Goal: Task Accomplishment & Management: Use online tool/utility

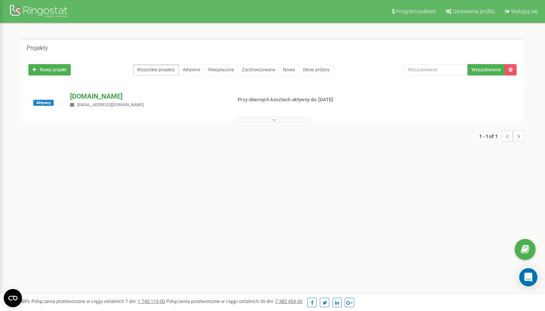
click at [96, 94] on p "[DOMAIN_NAME]" at bounding box center [147, 96] width 155 height 10
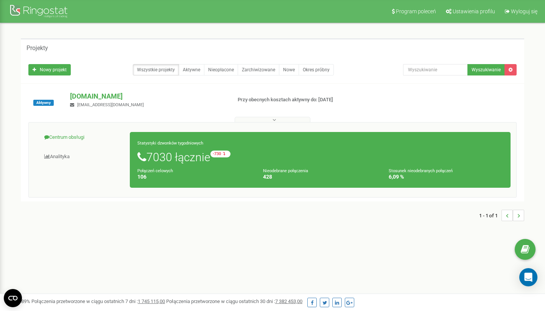
click at [83, 136] on link "Centrum obsługi" at bounding box center [82, 137] width 96 height 19
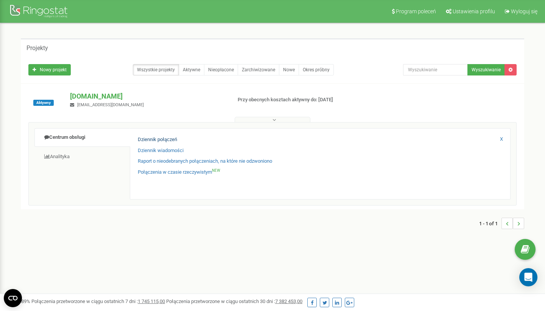
click at [149, 137] on link "Dziennik połączeń" at bounding box center [157, 139] width 39 height 7
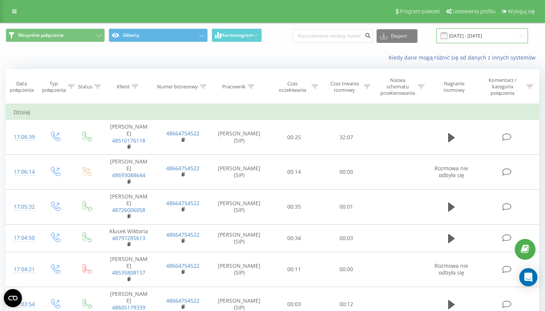
click at [479, 29] on input "[DATE] - [DATE]" at bounding box center [483, 35] width 92 height 15
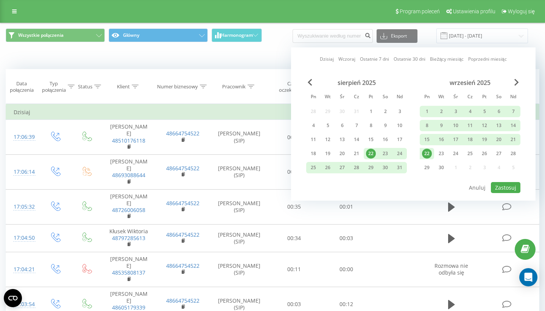
click at [431, 149] on div "22" at bounding box center [427, 153] width 10 height 10
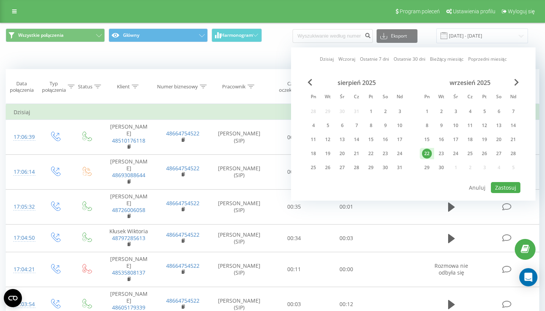
click at [503, 181] on div at bounding box center [413, 181] width 214 height 1
click at [503, 182] on button "Zastosuj" at bounding box center [506, 187] width 30 height 11
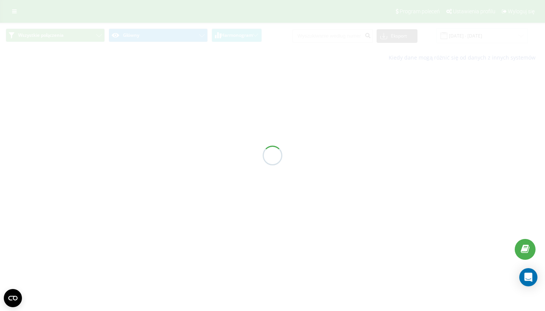
type input "22.09.2025 - 22.09.2025"
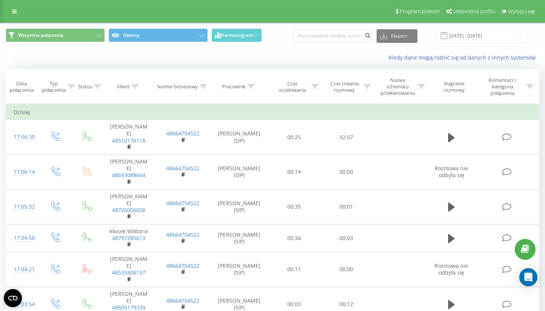
click at [314, 86] on icon at bounding box center [315, 86] width 7 height 4
click at [308, 118] on div "Filtruj według warunków Jest równe Anuluj OK" at bounding box center [294, 138] width 83 height 68
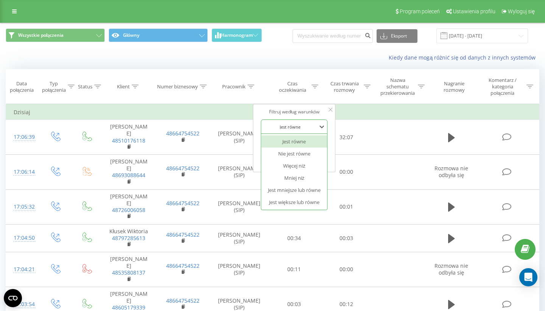
click at [308, 123] on div at bounding box center [291, 126] width 54 height 7
click at [316, 196] on div "Jest większe lub równe" at bounding box center [295, 202] width 66 height 12
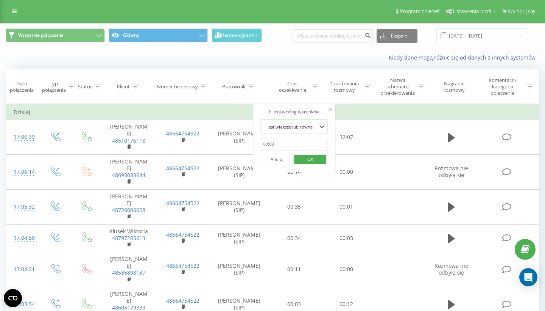
click at [304, 139] on input "text" at bounding box center [294, 143] width 67 height 13
type input "00:20"
click at [309, 156] on span "OK" at bounding box center [310, 159] width 21 height 12
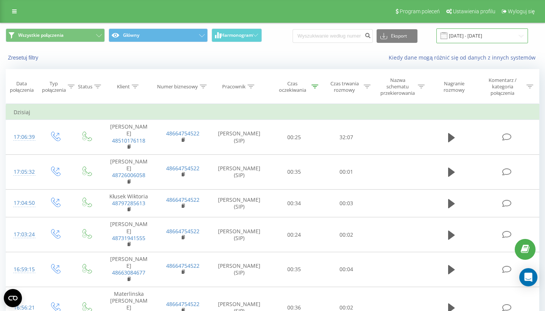
click at [492, 42] on input "22.09.2025 - 22.09.2025" at bounding box center [483, 35] width 92 height 15
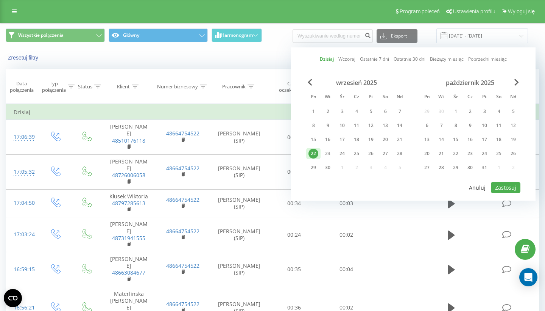
click at [484, 190] on button "Anuluj" at bounding box center [477, 187] width 25 height 11
